Goal: Information Seeking & Learning: Learn about a topic

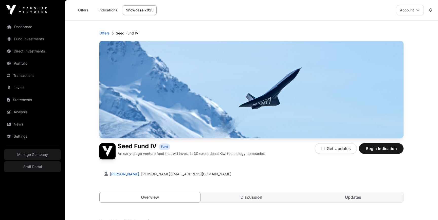
click at [356, 197] on link "Updates" at bounding box center [353, 197] width 101 height 10
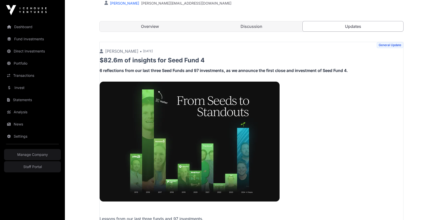
scroll to position [170, 0]
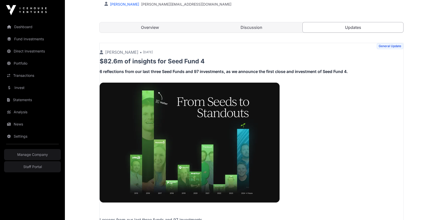
click at [117, 62] on p "$82.6m of insights for Seed Fund 4" at bounding box center [252, 61] width 304 height 8
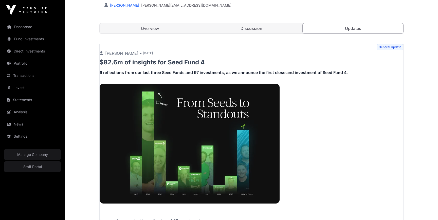
scroll to position [168, 0]
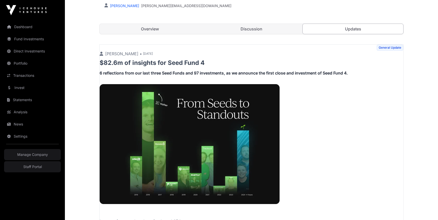
click at [27, 168] on link "Staff Portal" at bounding box center [32, 166] width 57 height 11
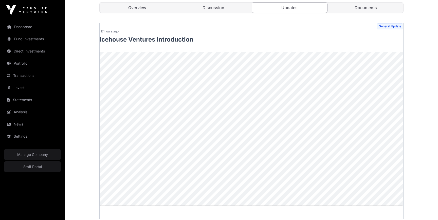
scroll to position [185, 0]
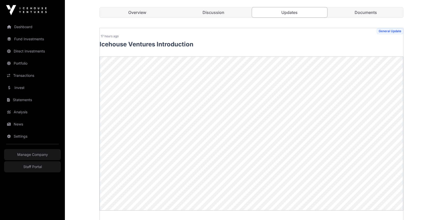
click at [83, 53] on main "Offers Seed Fund IV Seed Fund IV Fund An early-stage venture fund that will inv…" at bounding box center [251, 217] width 373 height 763
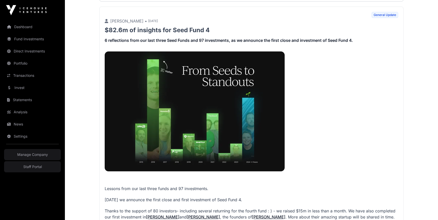
scroll to position [409, 0]
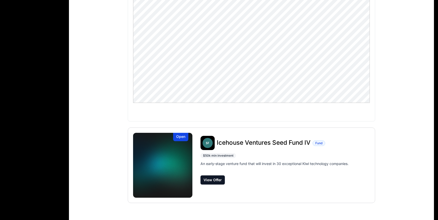
scroll to position [62, 0]
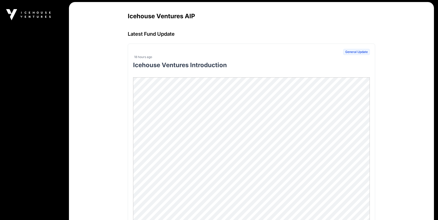
scroll to position [62, 0]
